Goal: Transaction & Acquisition: Purchase product/service

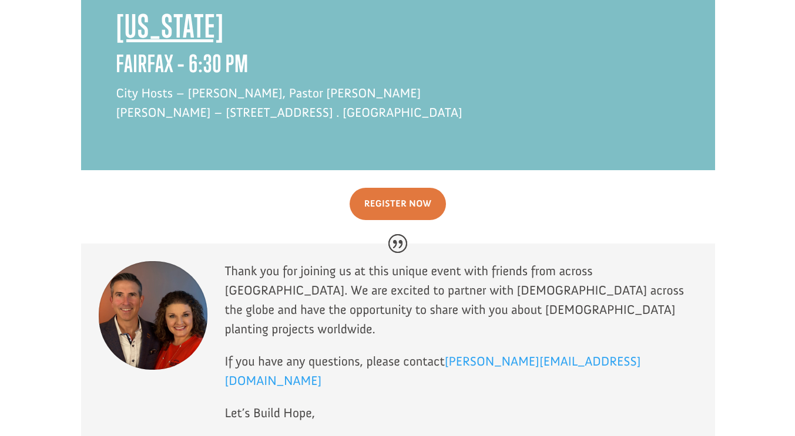
scroll to position [2806, 0]
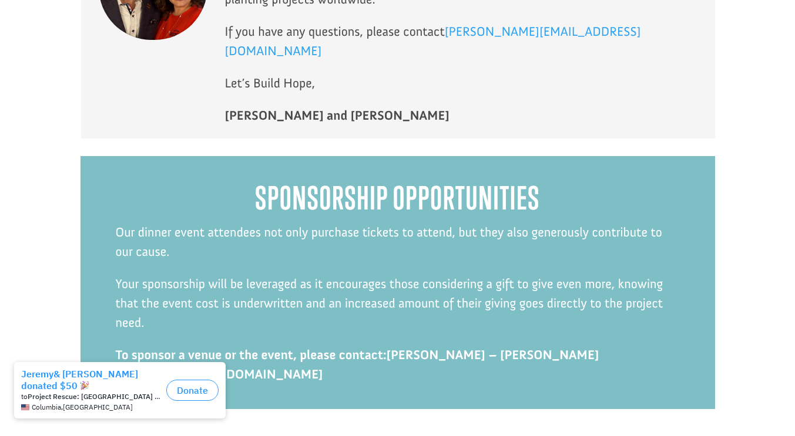
click at [409, 427] on link "Sponsorship Opportunities" at bounding box center [397, 442] width 167 height 30
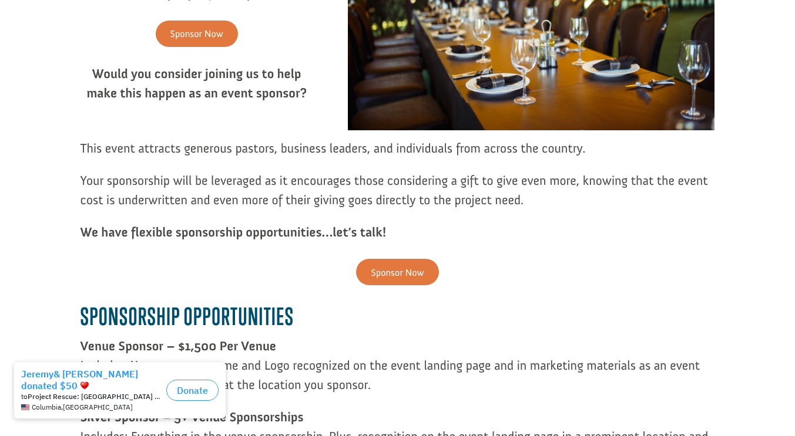
scroll to position [292, 0]
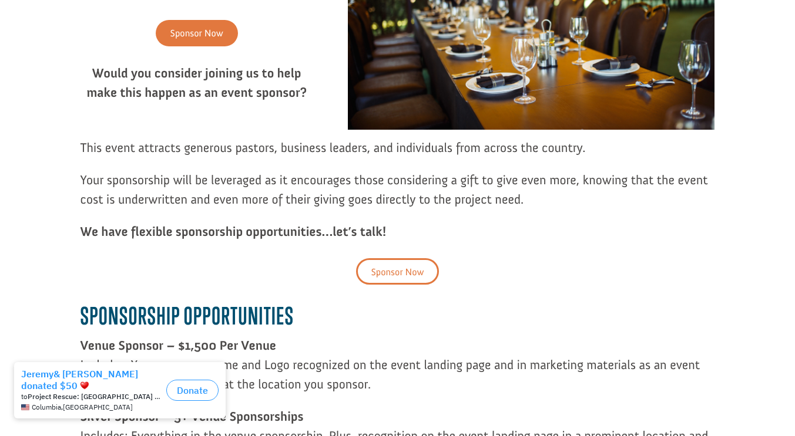
click at [403, 269] on link "Sponsor Now" at bounding box center [397, 271] width 82 height 26
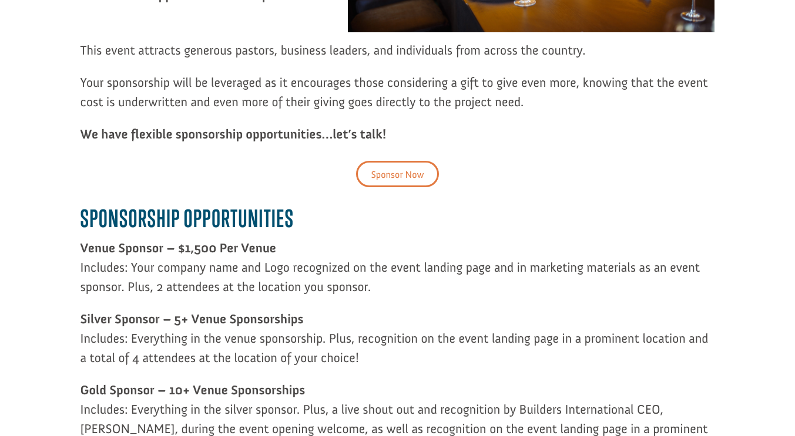
scroll to position [394, 0]
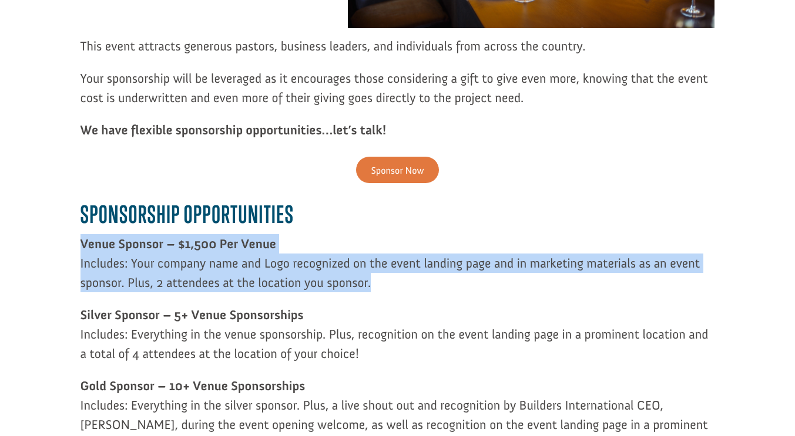
drag, startPoint x: 381, startPoint y: 286, endPoint x: 81, endPoint y: 248, distance: 302.5
click at [81, 248] on p "Venue Sponsor – $1,500 Per Venue Includes: Your company name and Logo recognize…" at bounding box center [397, 269] width 634 height 71
copy p "Venue Sponsor – $1,500 Per Venue Includes: Your company name and Logo recognize…"
